Goal: Task Accomplishment & Management: Complete application form

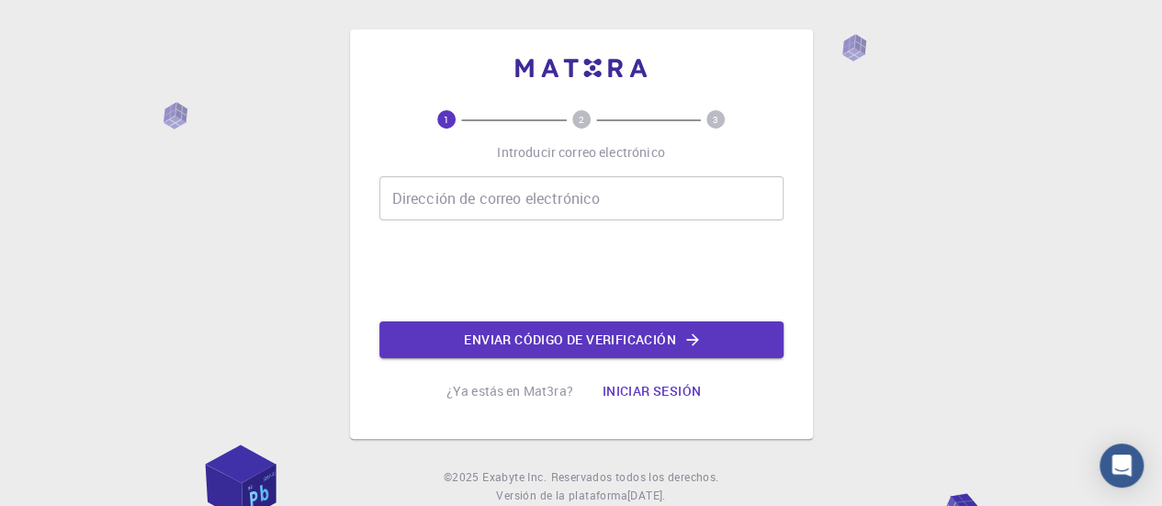
click at [631, 209] on input "Dirección de correo electrónico" at bounding box center [581, 198] width 404 height 44
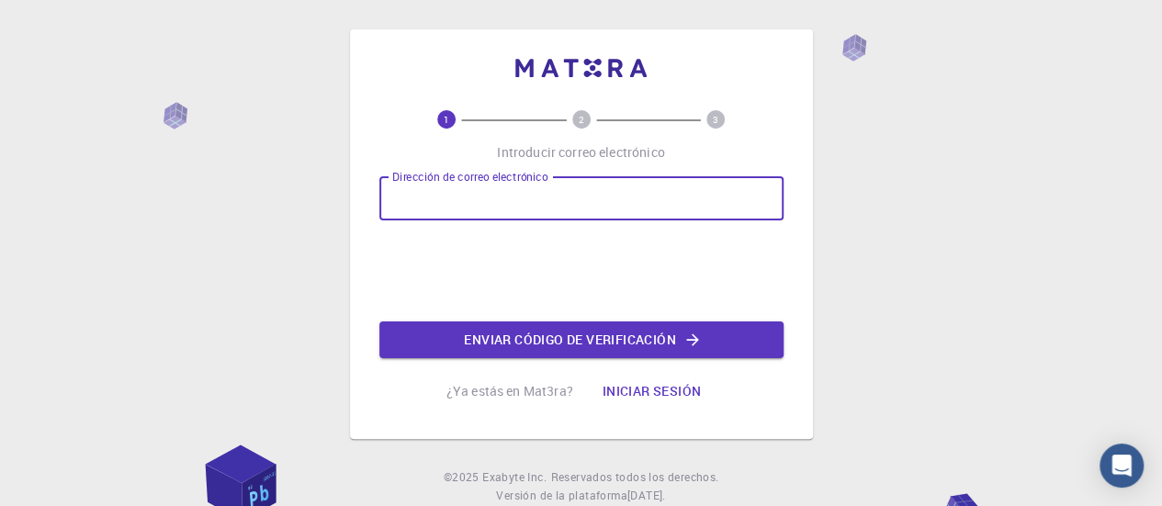
type input "[EMAIL_ADDRESS][DOMAIN_NAME]"
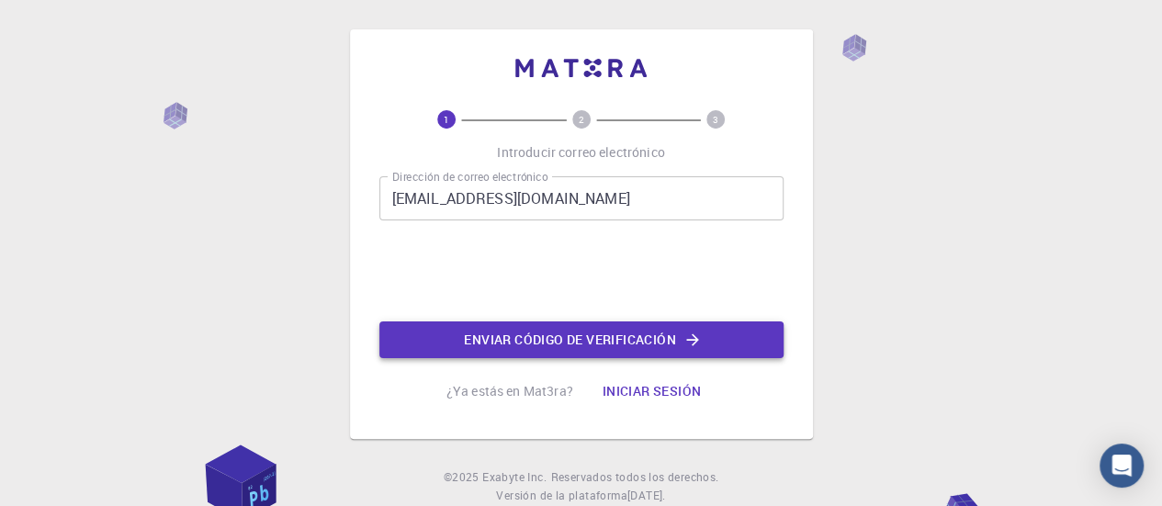
click at [626, 333] on font "Enviar código de verificación" at bounding box center [570, 339] width 212 height 17
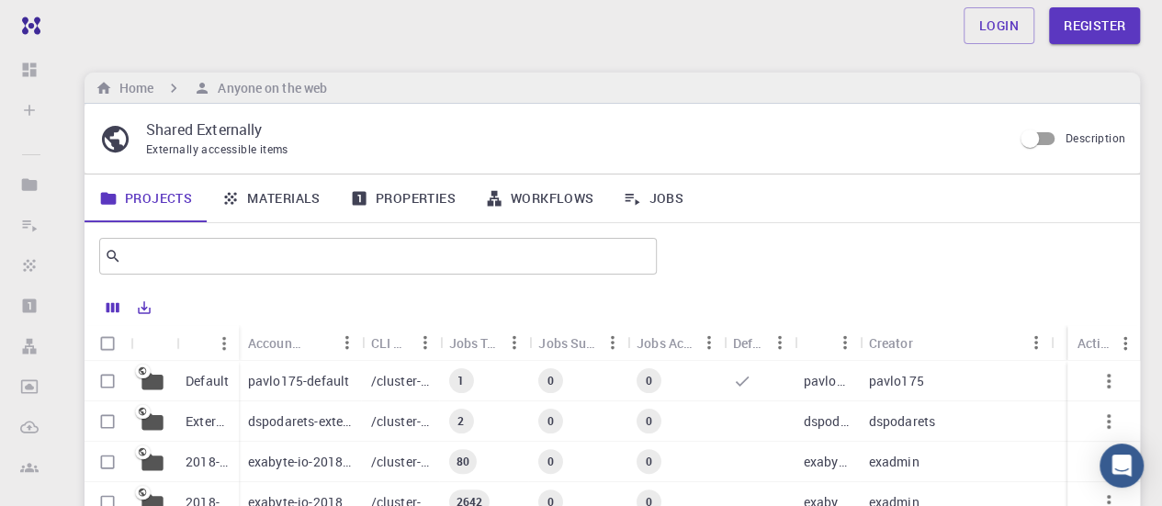
scroll to position [92, 0]
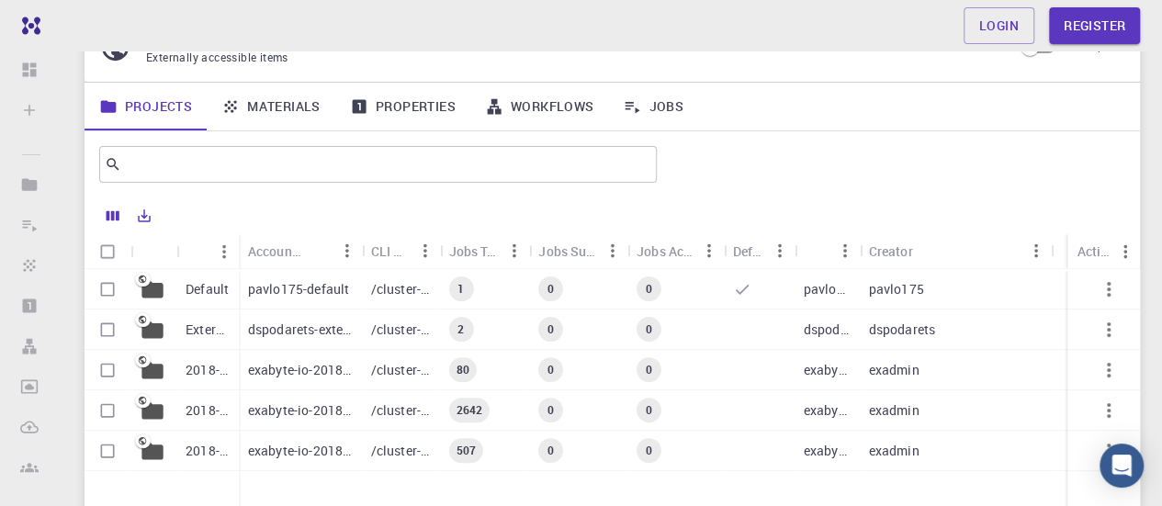
click at [310, 278] on div "pavlo175-default" at bounding box center [300, 289] width 123 height 40
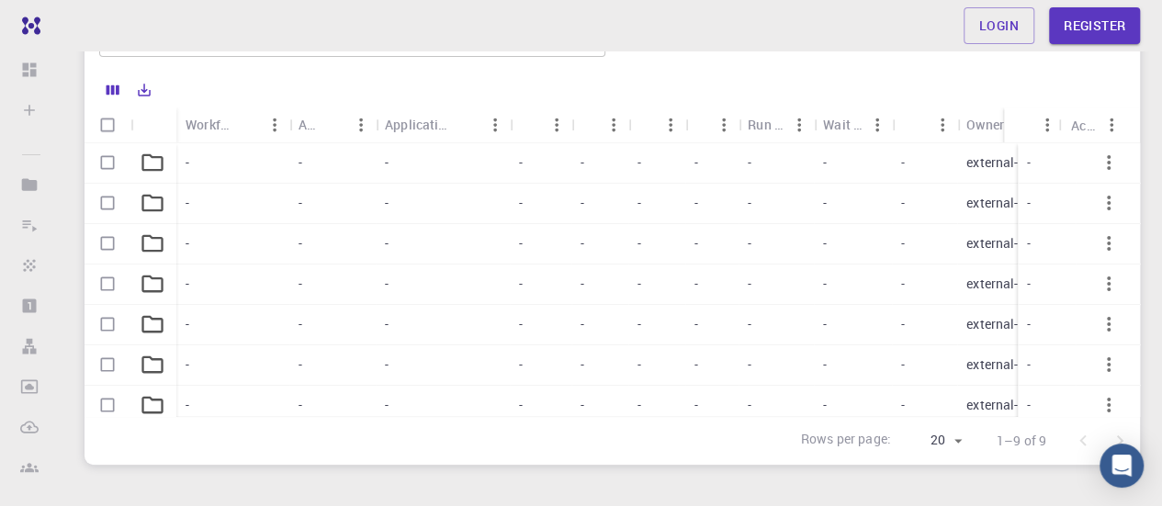
scroll to position [155, 0]
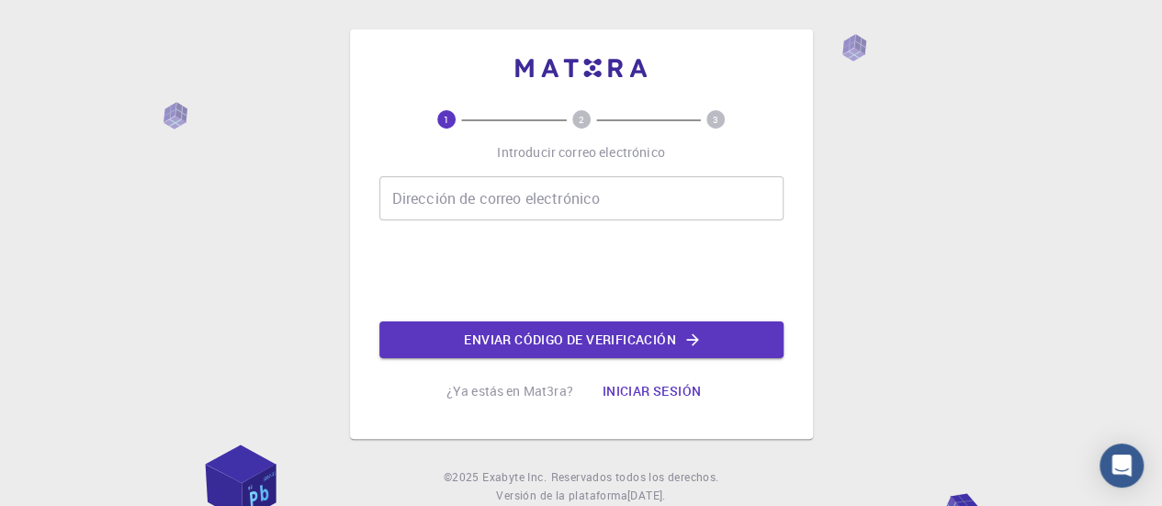
click at [577, 207] on input "Dirección de correo electrónico" at bounding box center [581, 198] width 404 height 44
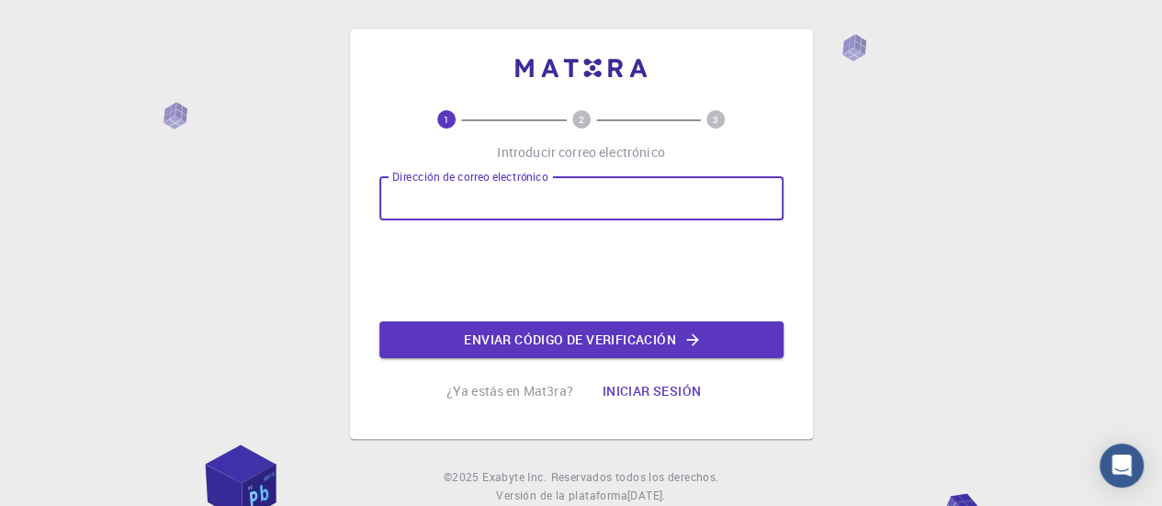
type input "[EMAIL_ADDRESS][DOMAIN_NAME]"
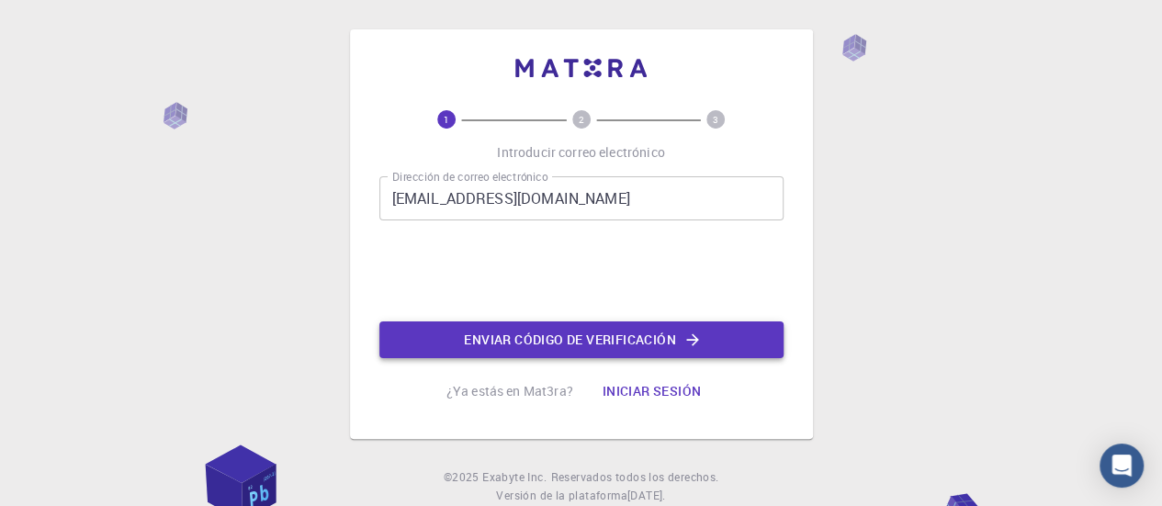
click at [553, 333] on font "Enviar código de verificación" at bounding box center [570, 339] width 212 height 17
